Goal: Task Accomplishment & Management: Use online tool/utility

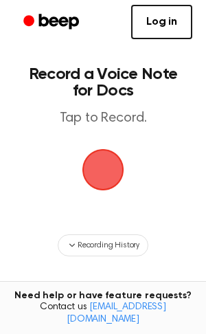
click at [120, 174] on span "button" at bounding box center [103, 169] width 38 height 38
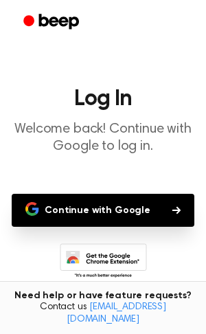
click at [157, 206] on button "Continue with Google" at bounding box center [103, 210] width 183 height 33
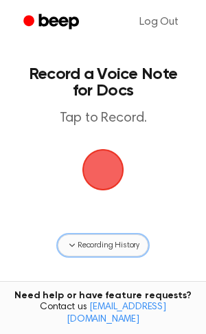
click at [107, 241] on span "Recording History" at bounding box center [109, 245] width 62 height 12
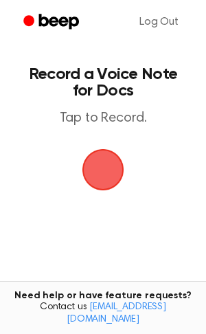
click at [102, 174] on span "button" at bounding box center [103, 169] width 38 height 38
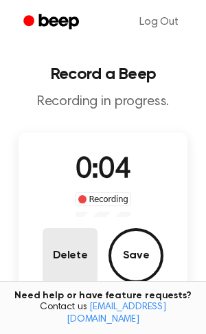
click at [65, 259] on button "Delete" at bounding box center [70, 255] width 55 height 55
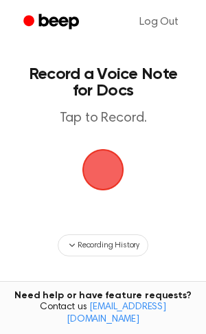
click at [102, 183] on span "button" at bounding box center [103, 170] width 42 height 42
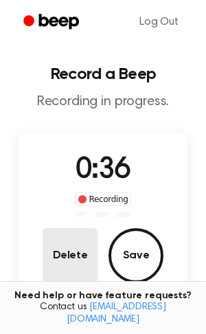
click at [88, 265] on button "Delete" at bounding box center [70, 255] width 55 height 55
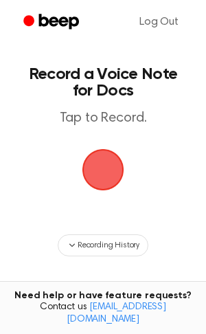
click at [117, 166] on span "button" at bounding box center [103, 169] width 38 height 38
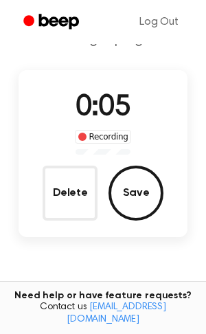
scroll to position [61, 0]
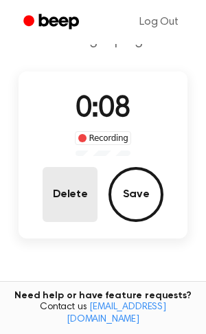
click at [84, 192] on button "Delete" at bounding box center [70, 194] width 55 height 55
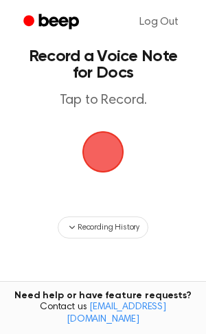
click at [95, 162] on span "button" at bounding box center [103, 152] width 38 height 38
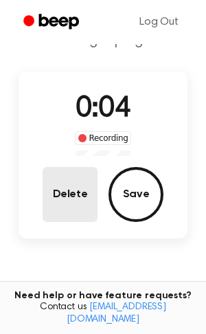
click at [47, 185] on button "Delete" at bounding box center [70, 194] width 55 height 55
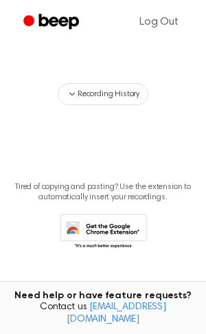
scroll to position [0, 0]
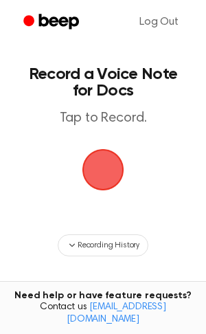
click at [115, 165] on span "button" at bounding box center [103, 169] width 38 height 38
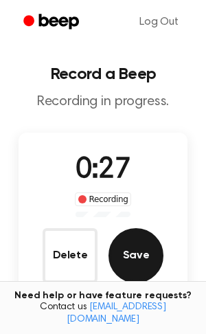
click at [145, 257] on button "Save" at bounding box center [135, 255] width 55 height 55
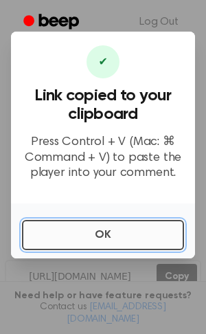
click at [134, 240] on button "OK" at bounding box center [103, 235] width 162 height 30
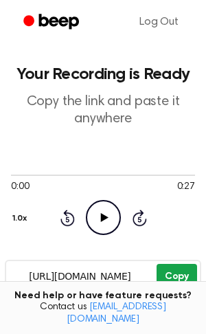
click at [190, 272] on button "Copy" at bounding box center [177, 276] width 41 height 25
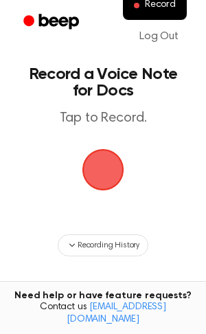
click at [92, 172] on span "button" at bounding box center [102, 169] width 71 height 71
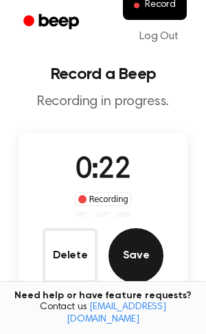
click at [123, 260] on button "Save" at bounding box center [135, 255] width 55 height 55
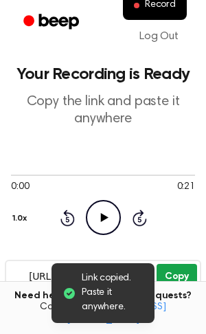
click at [185, 273] on button "Copy" at bounding box center [177, 276] width 41 height 25
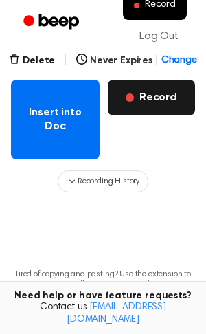
click at [139, 97] on button "Record" at bounding box center [151, 98] width 87 height 36
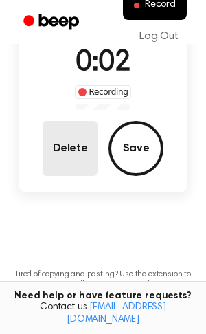
click at [49, 159] on button "Delete" at bounding box center [70, 148] width 55 height 55
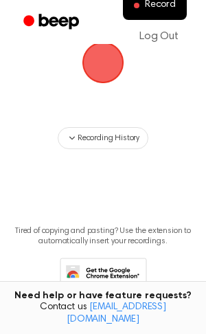
scroll to position [64, 0]
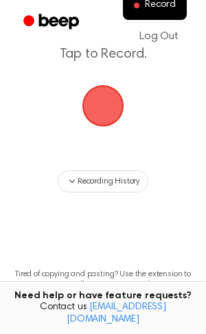
click at [94, 108] on span "button" at bounding box center [103, 105] width 76 height 76
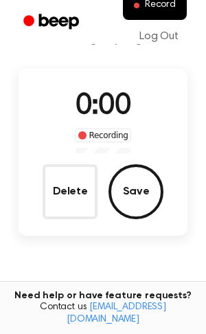
scroll to position [107, 0]
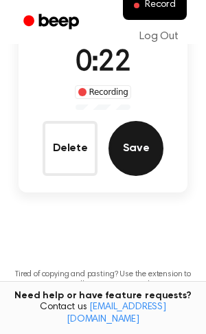
click at [133, 156] on button "Save" at bounding box center [135, 148] width 55 height 55
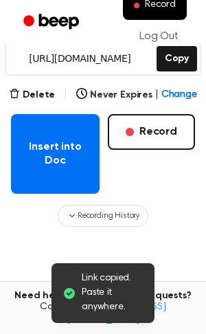
scroll to position [252, 0]
